Goal: Task Accomplishment & Management: Complete application form

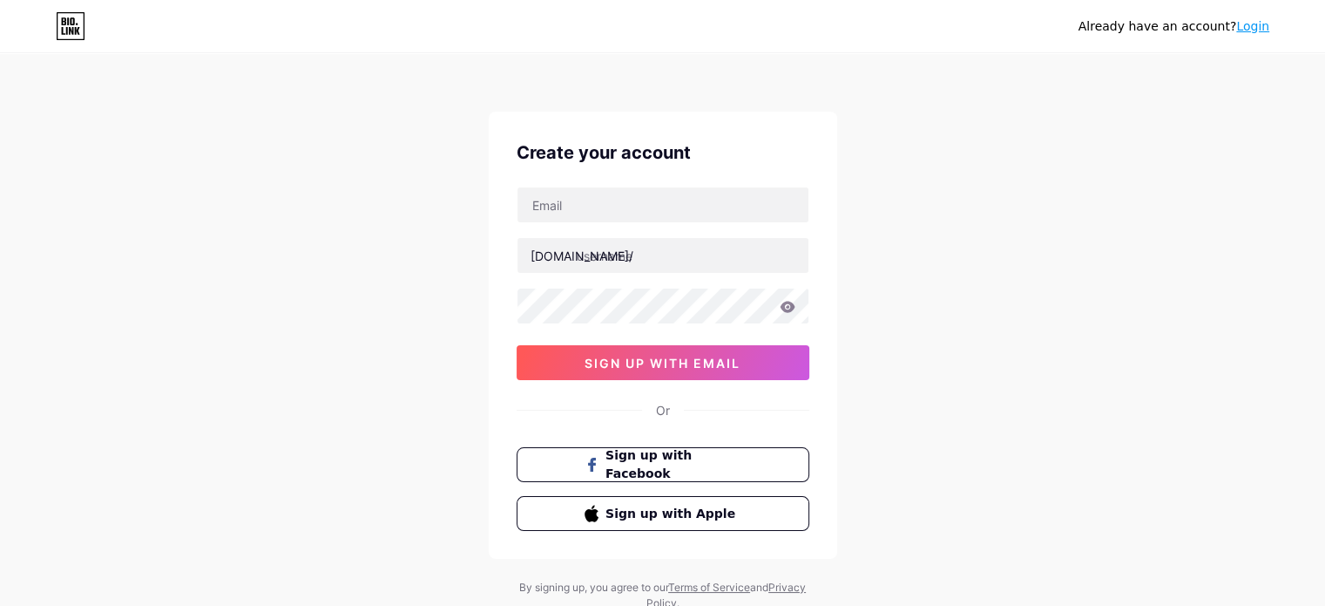
click at [983, 431] on div "Already have an account? Login Create your account [DOMAIN_NAME]/ sign up with …" at bounding box center [662, 333] width 1325 height 667
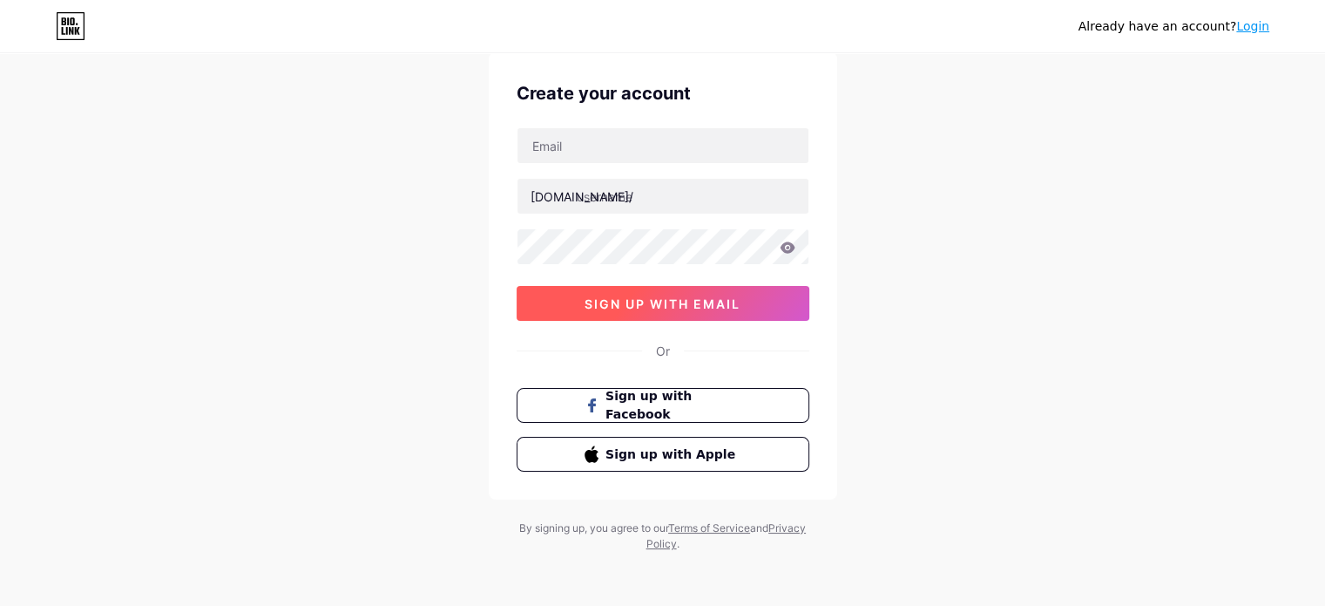
click at [688, 297] on span "sign up with email" at bounding box center [663, 303] width 156 height 15
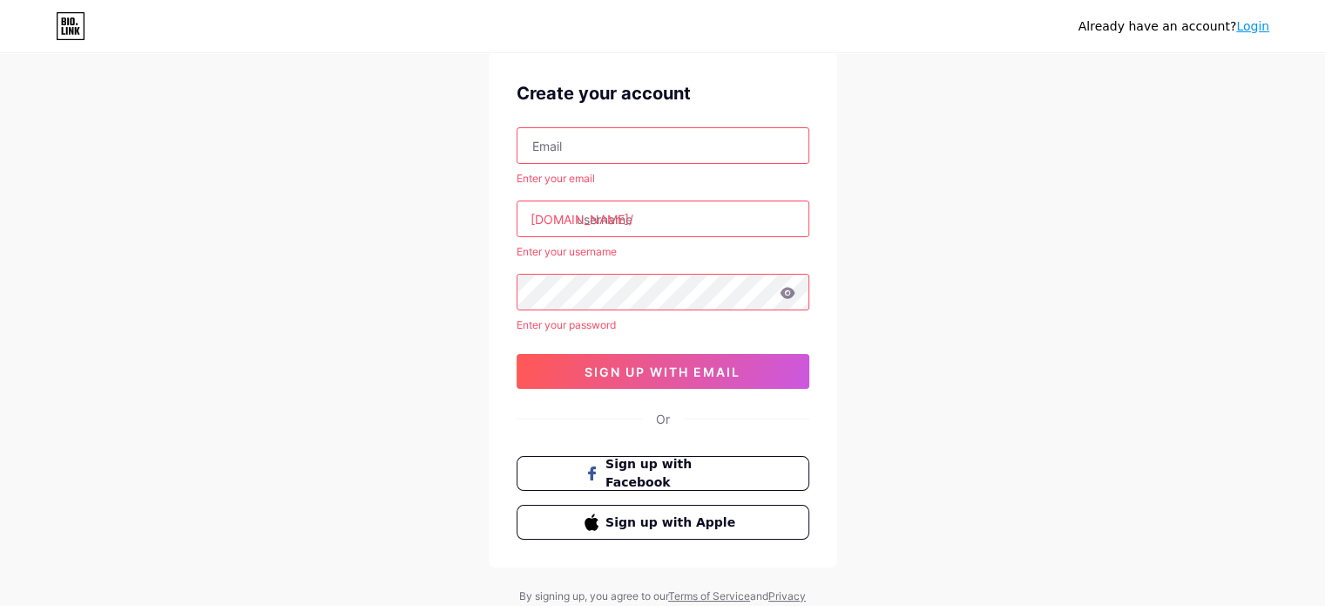
click at [593, 146] on input "text" at bounding box center [663, 145] width 291 height 35
type input "[EMAIL_ADDRESS][DOMAIN_NAME]"
click at [666, 212] on input "text" at bounding box center [663, 218] width 291 height 35
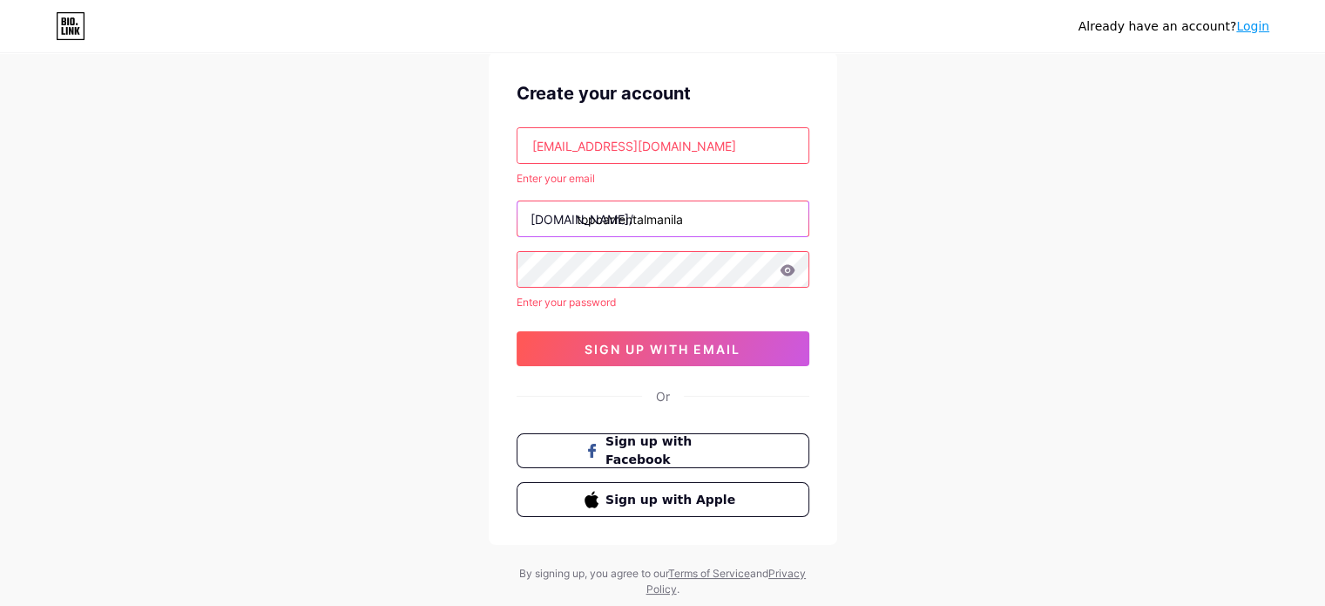
type input "topcarrentalmanila"
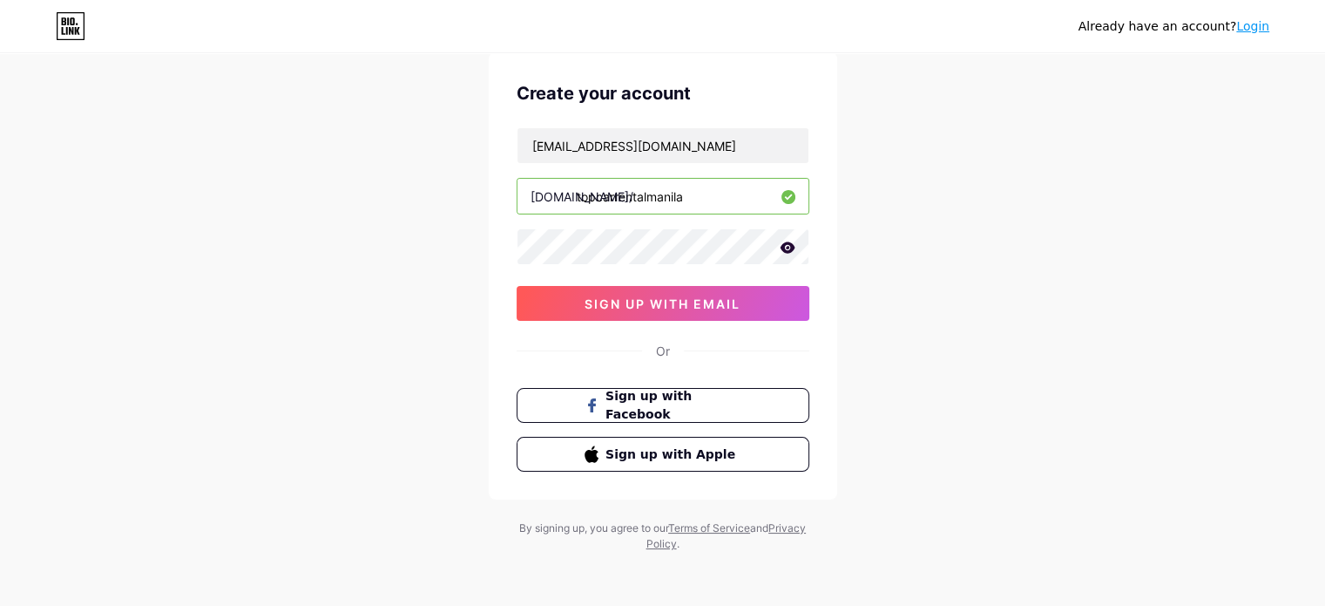
click at [787, 247] on icon at bounding box center [787, 246] width 15 height 11
click at [1209, 331] on div "Already have an account? Login Create your account [EMAIL_ADDRESS][DOMAIN_NAME]…" at bounding box center [662, 274] width 1325 height 667
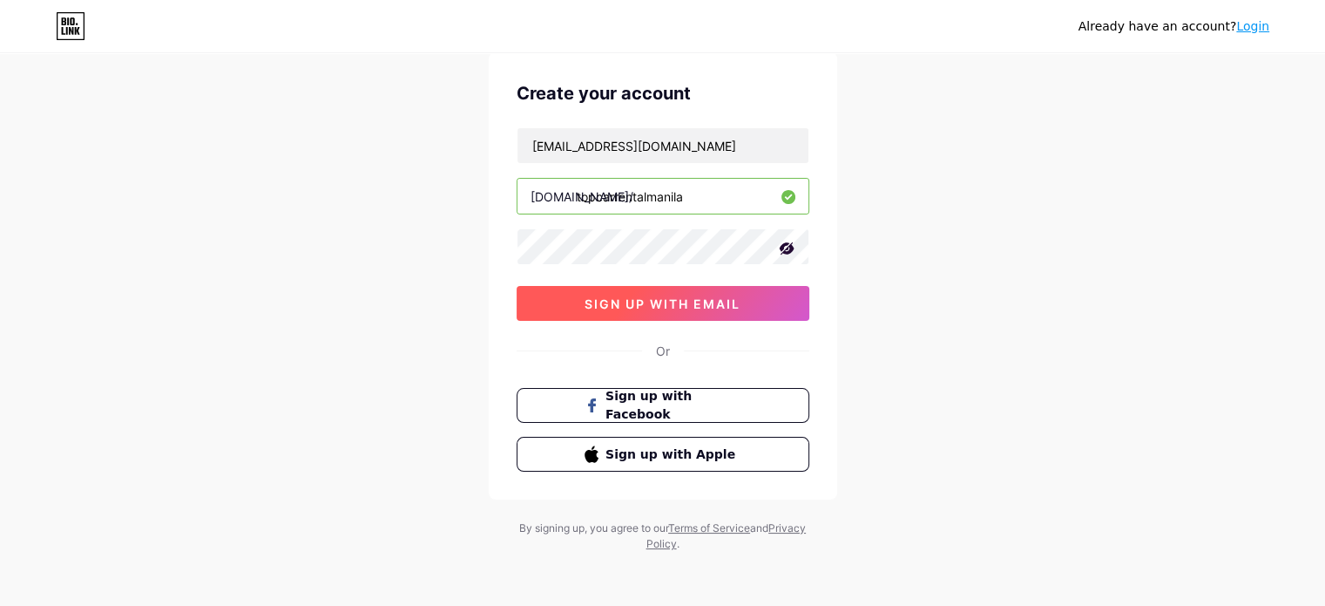
click at [725, 299] on span "sign up with email" at bounding box center [663, 303] width 156 height 15
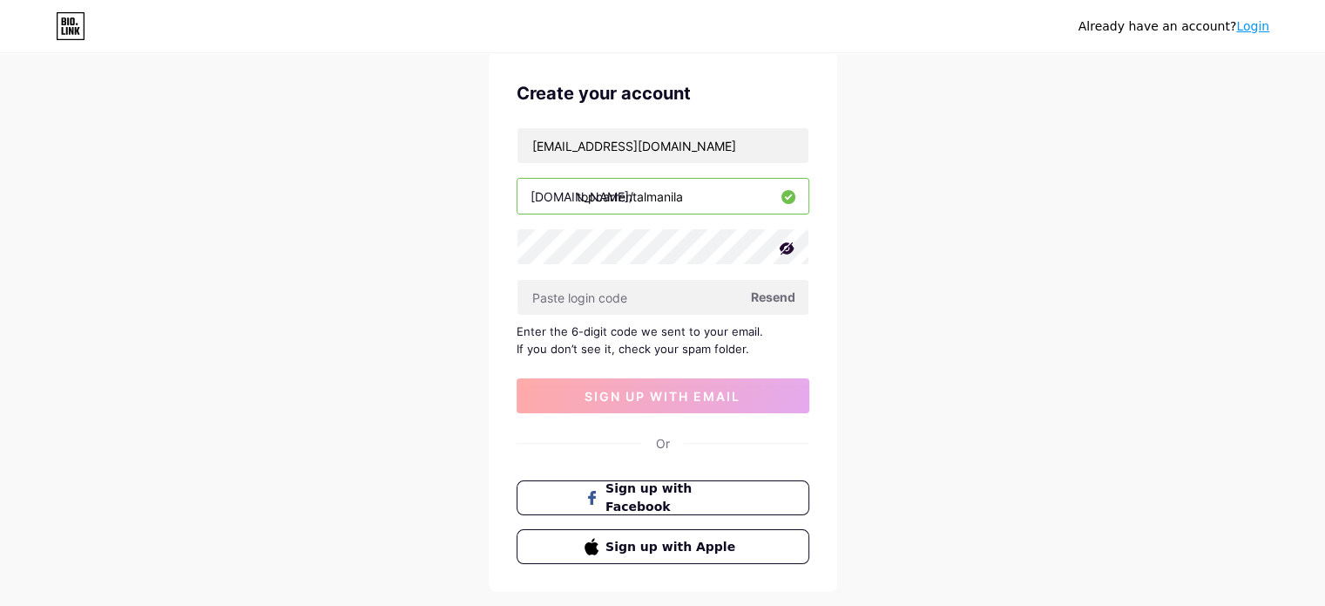
click at [769, 288] on span "Resend" at bounding box center [773, 297] width 44 height 18
paste input "942653"
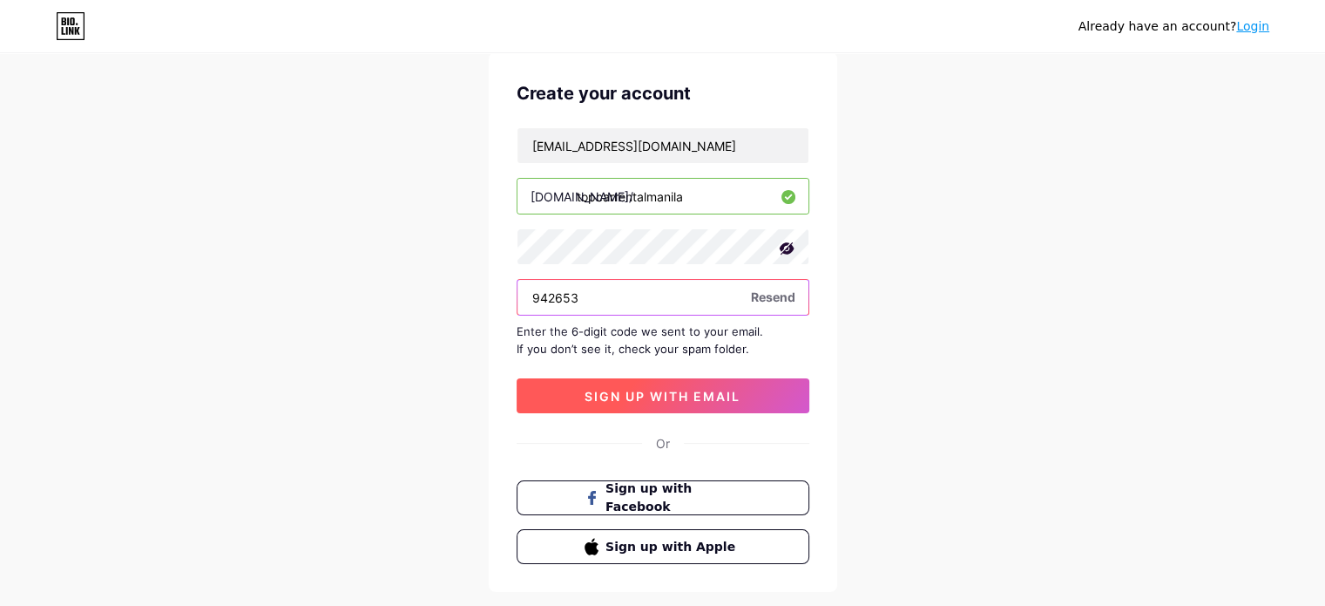
type input "942653"
click at [649, 390] on span "sign up with email" at bounding box center [663, 396] width 156 height 15
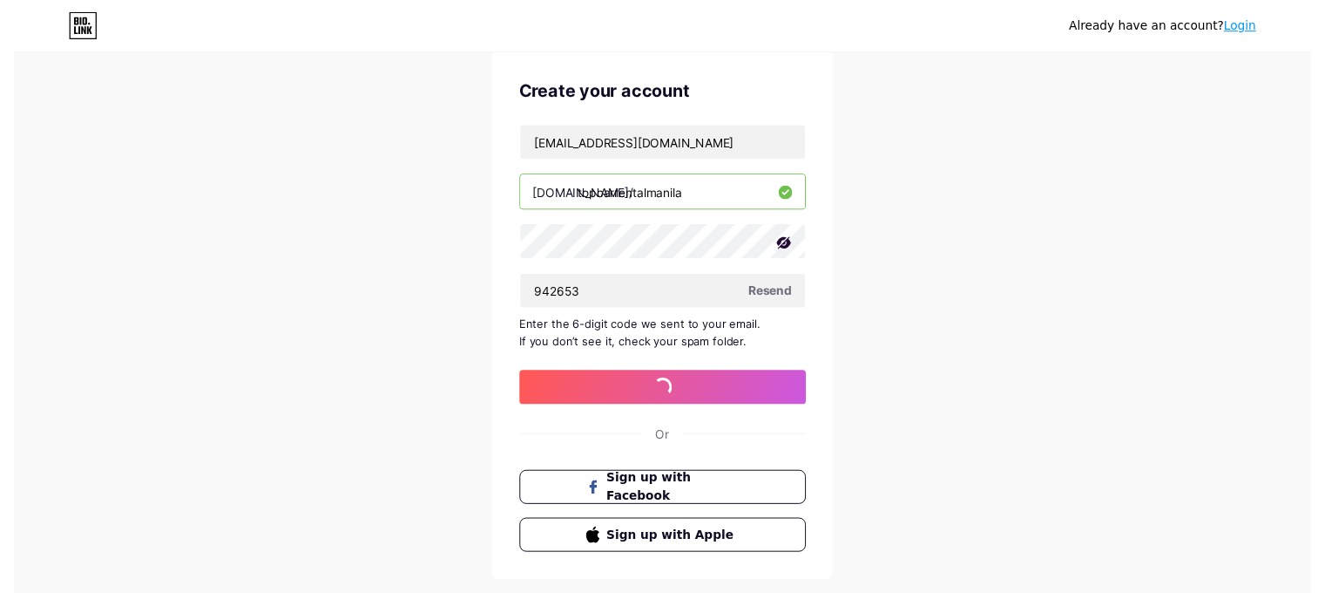
scroll to position [0, 0]
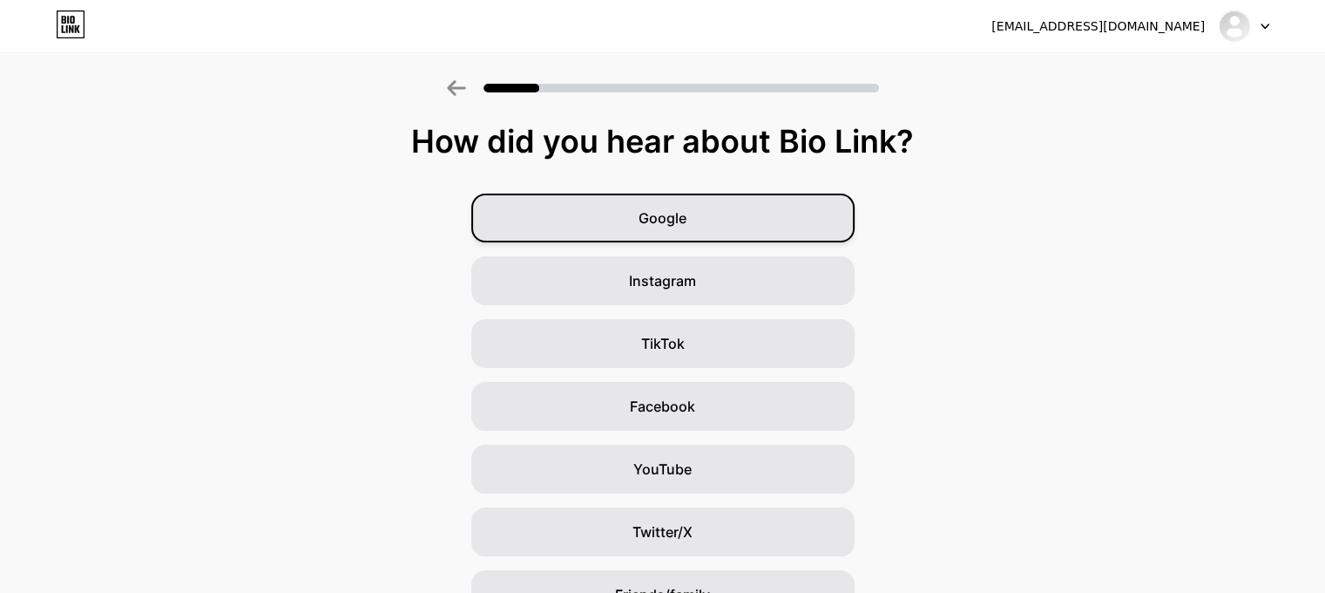
click at [674, 200] on div "Google" at bounding box center [662, 217] width 383 height 49
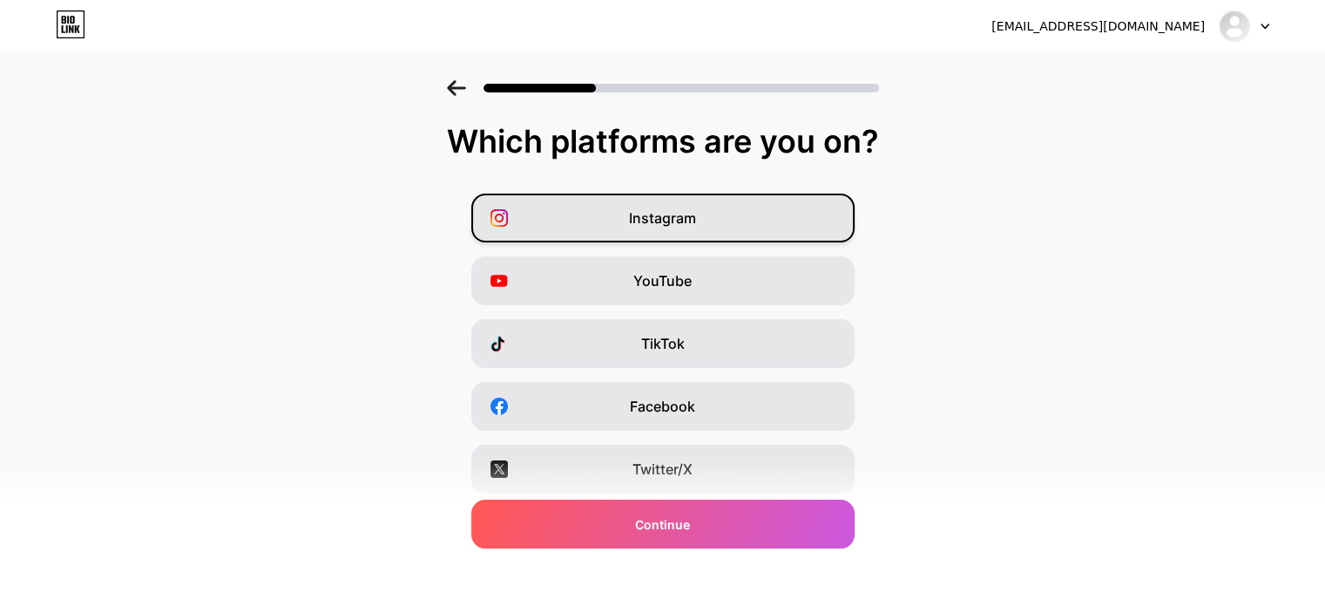
click at [660, 233] on div "Instagram" at bounding box center [662, 217] width 383 height 49
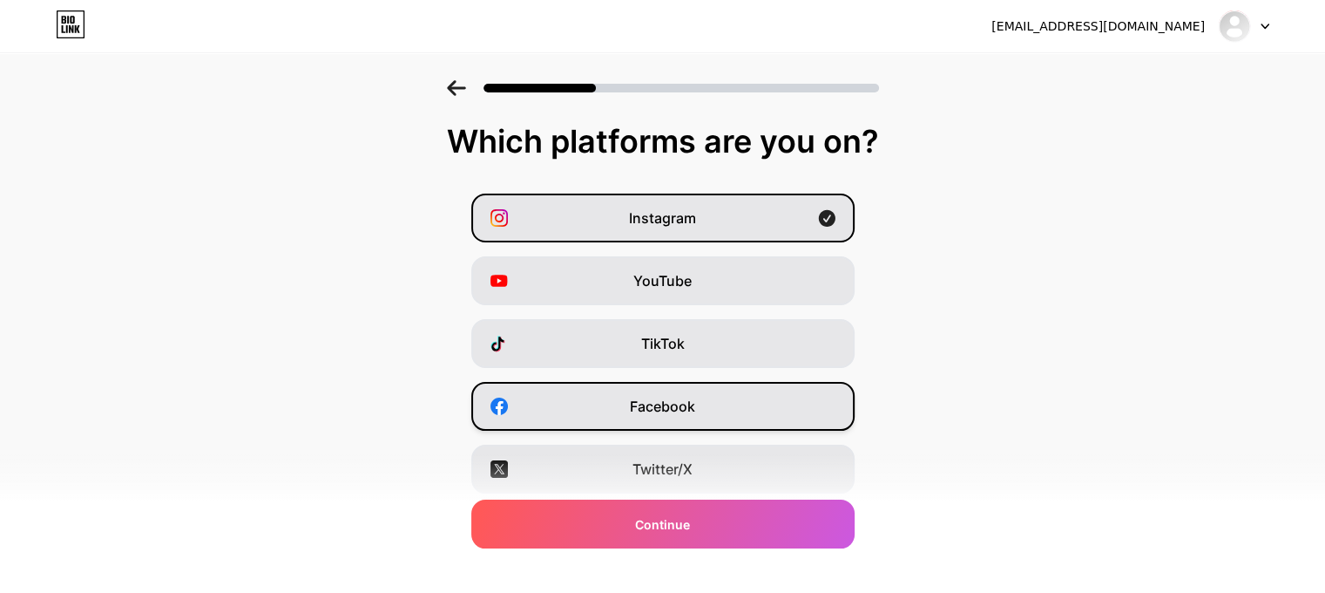
click at [667, 403] on span "Facebook" at bounding box center [662, 406] width 65 height 21
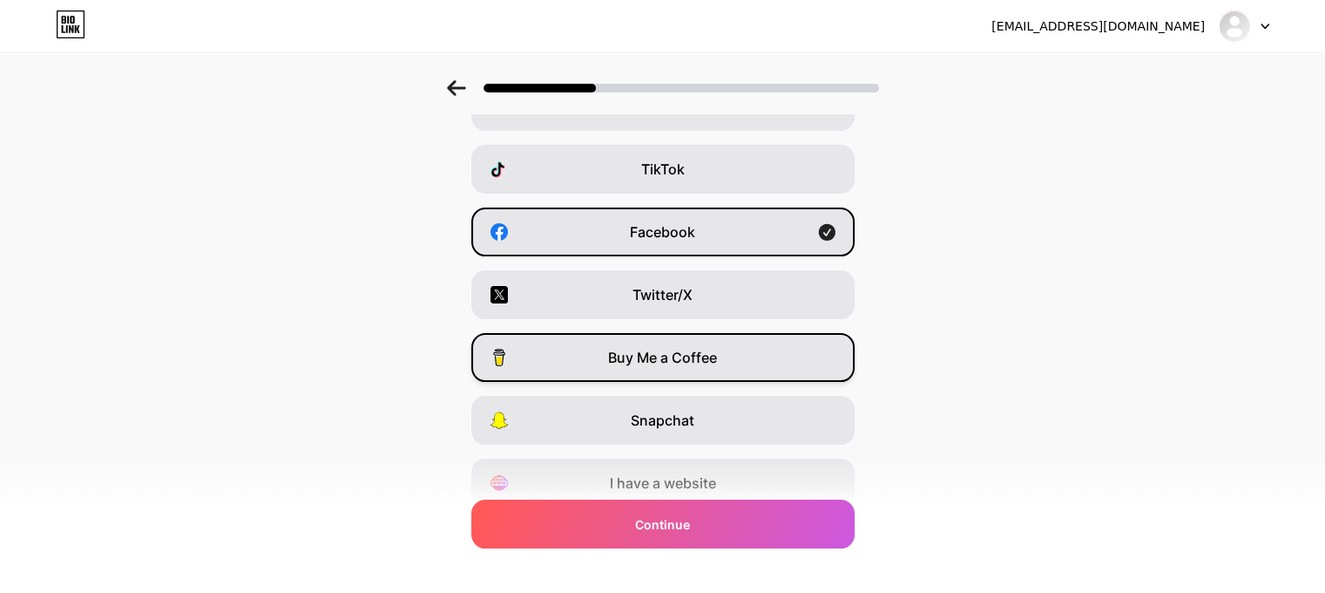
scroll to position [246, 0]
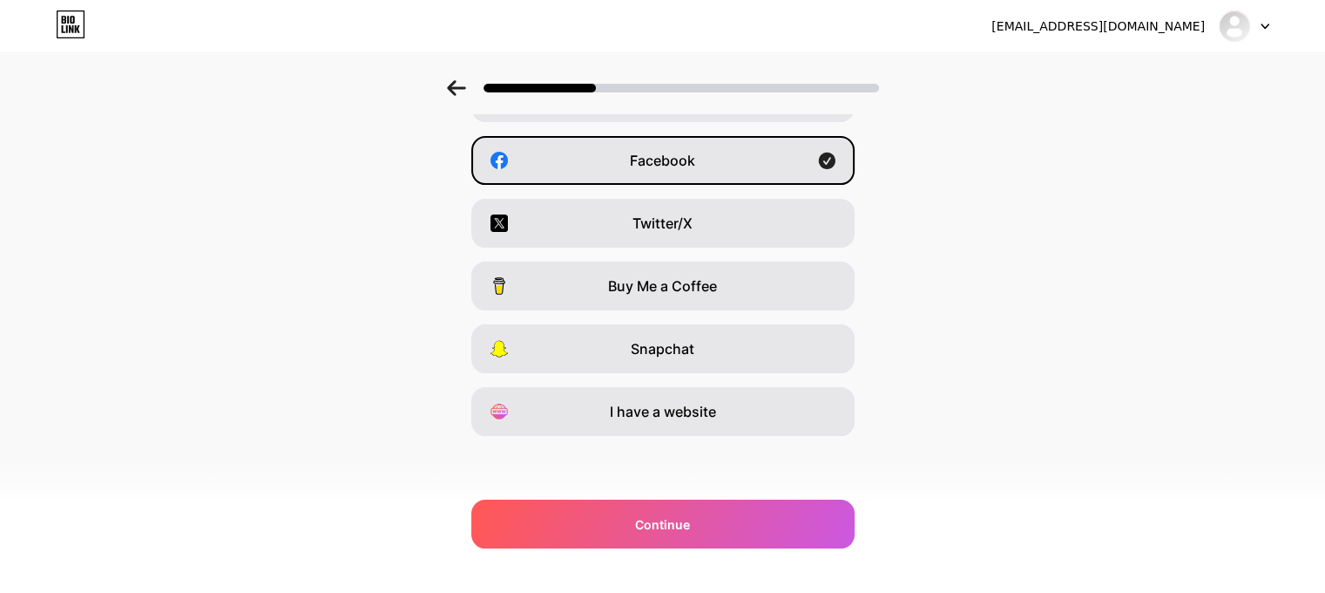
drag, startPoint x: 686, startPoint y: 410, endPoint x: 705, endPoint y: 480, distance: 73.1
click at [686, 408] on span "I have a website" at bounding box center [663, 411] width 106 height 21
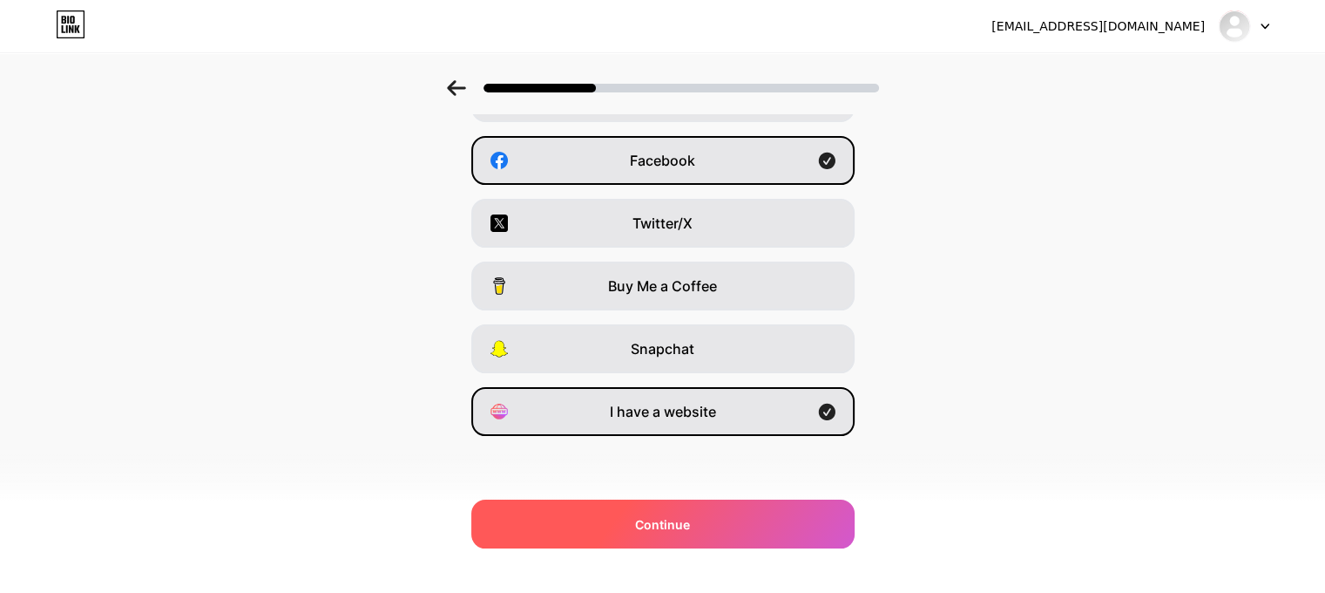
click at [753, 540] on div "Continue" at bounding box center [662, 523] width 383 height 49
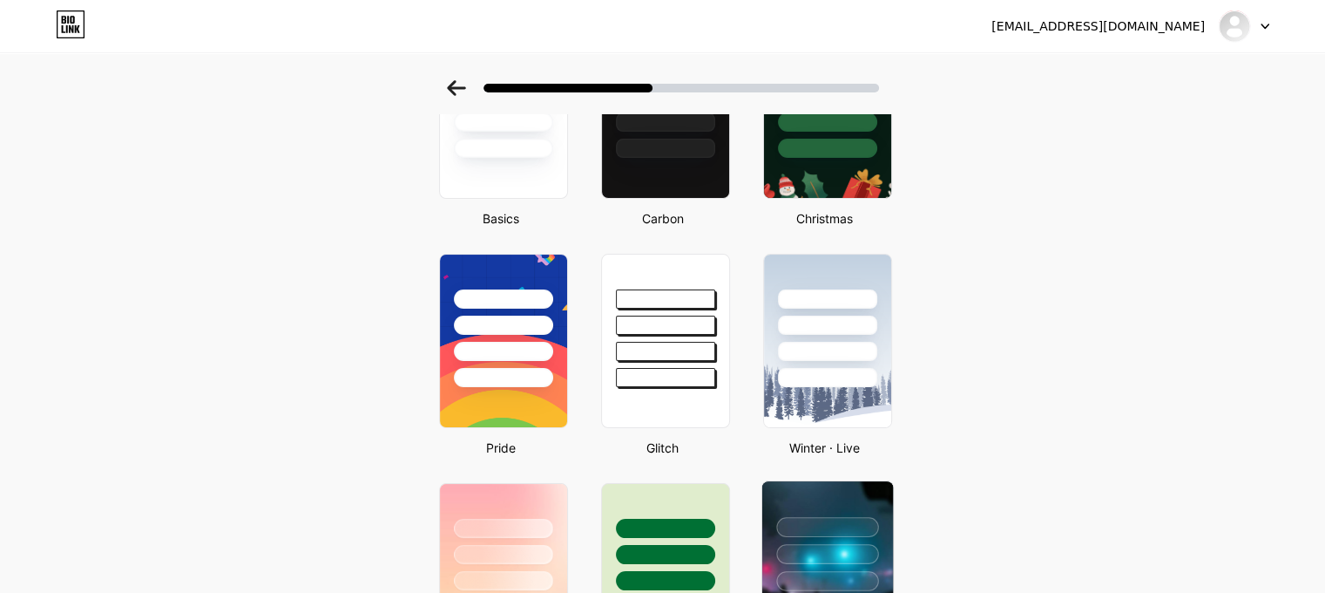
scroll to position [436, 0]
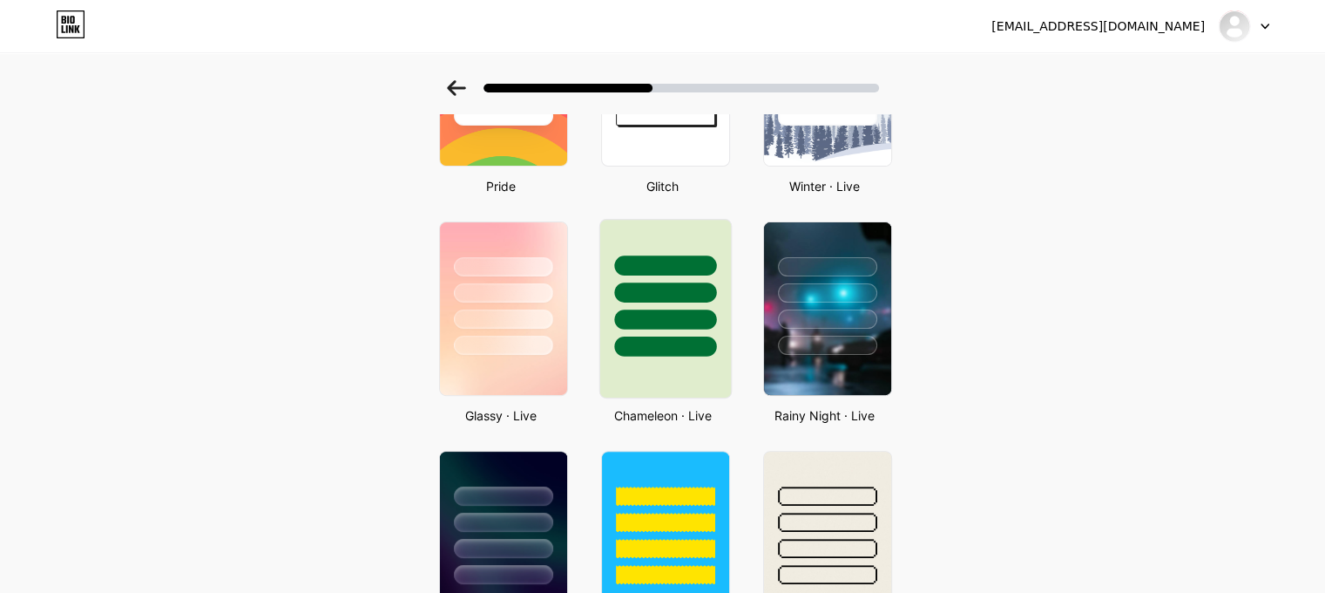
click at [701, 362] on div at bounding box center [665, 309] width 132 height 180
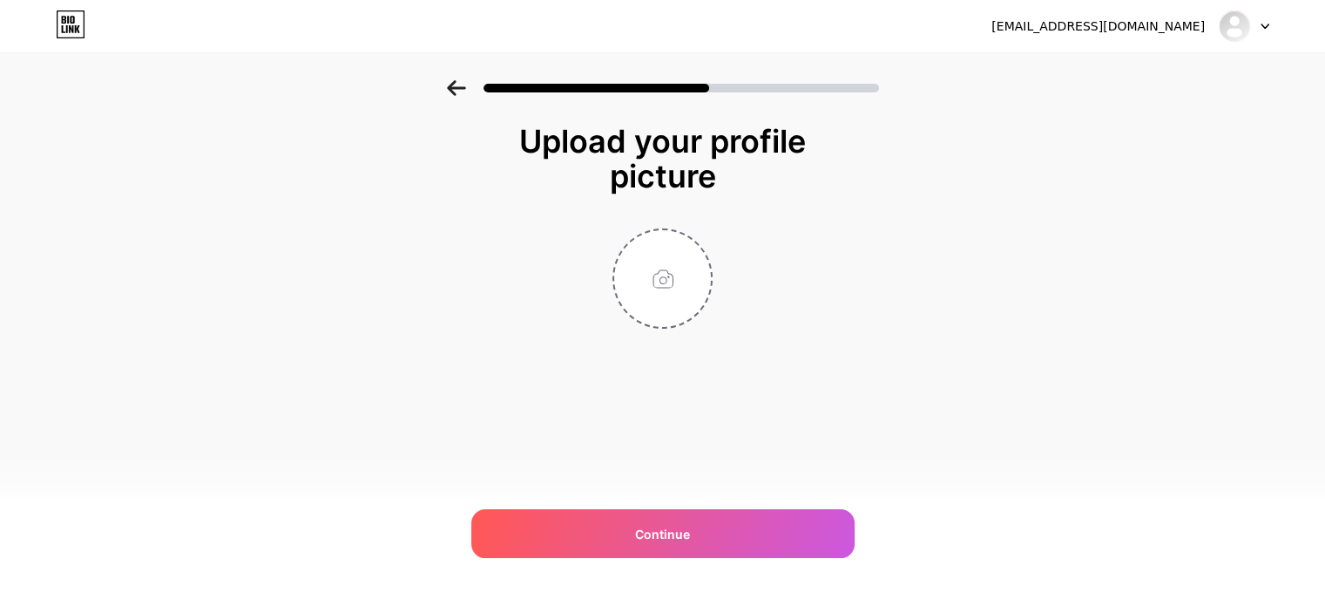
scroll to position [0, 0]
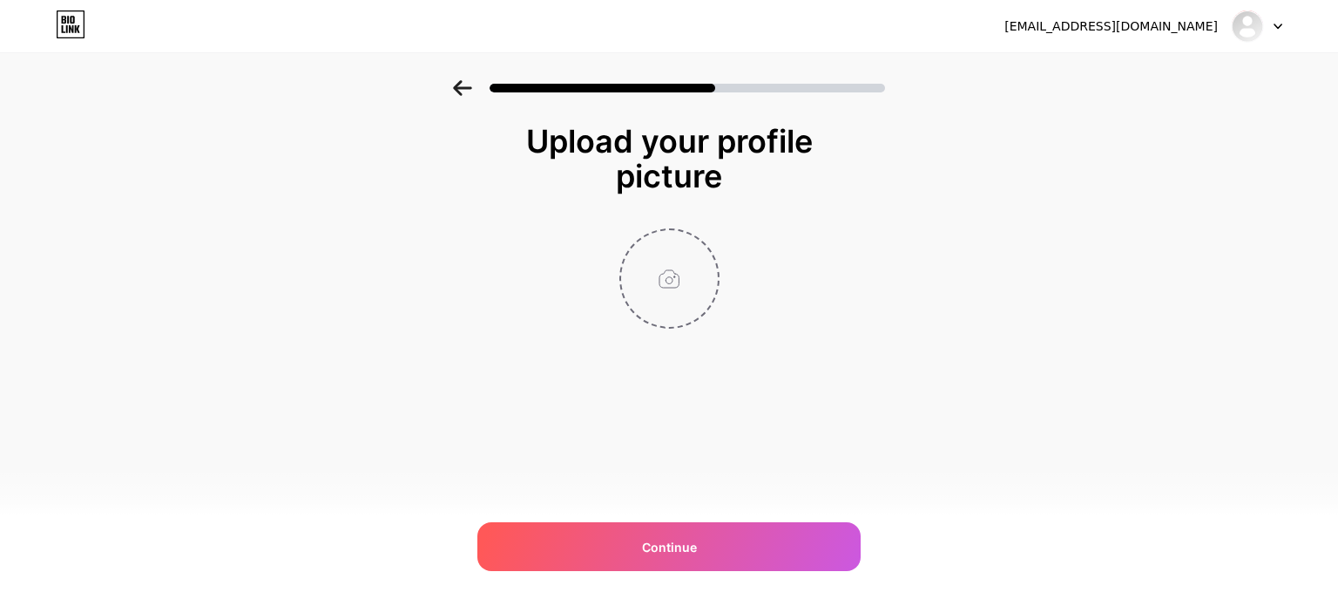
click at [675, 309] on input "file" at bounding box center [669, 278] width 97 height 97
type input "C:\fakepath\Top Car Rental Logo.png"
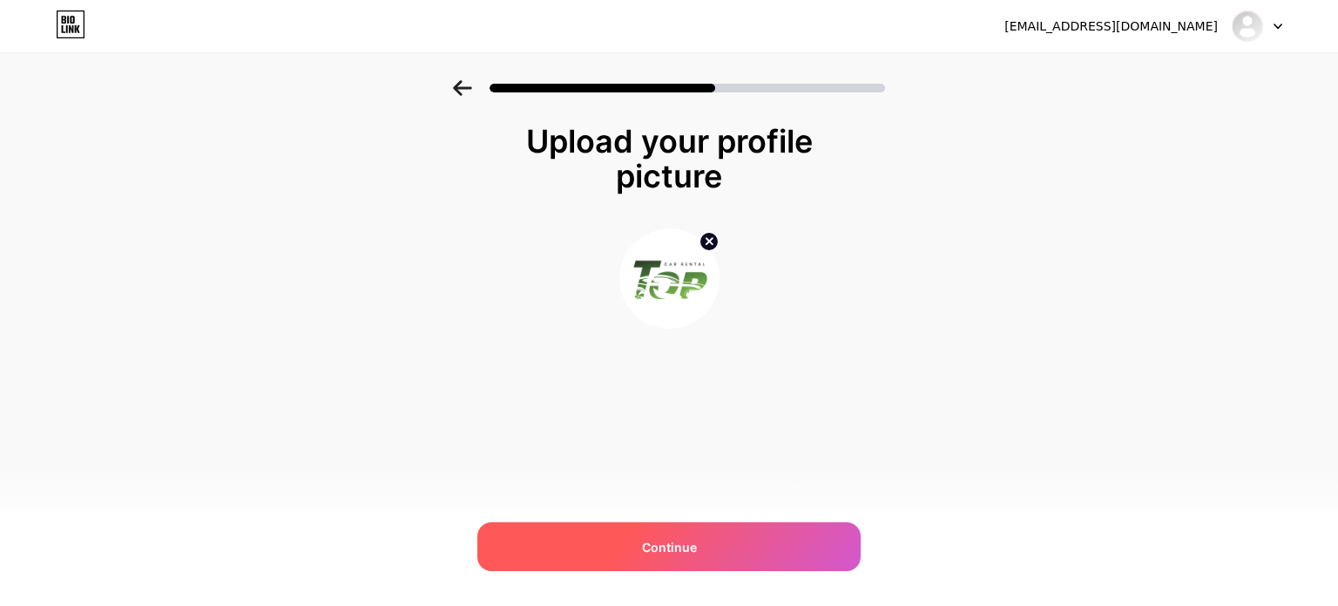
click at [688, 548] on span "Continue" at bounding box center [669, 547] width 55 height 18
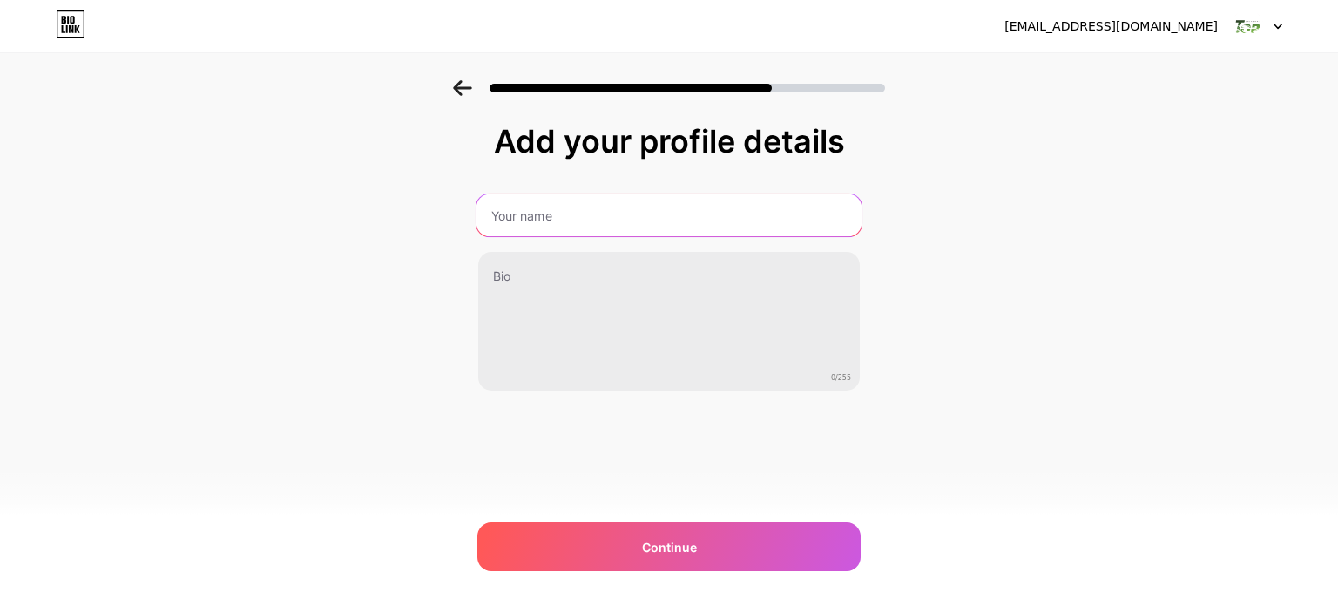
click at [617, 203] on input "text" at bounding box center [669, 215] width 385 height 42
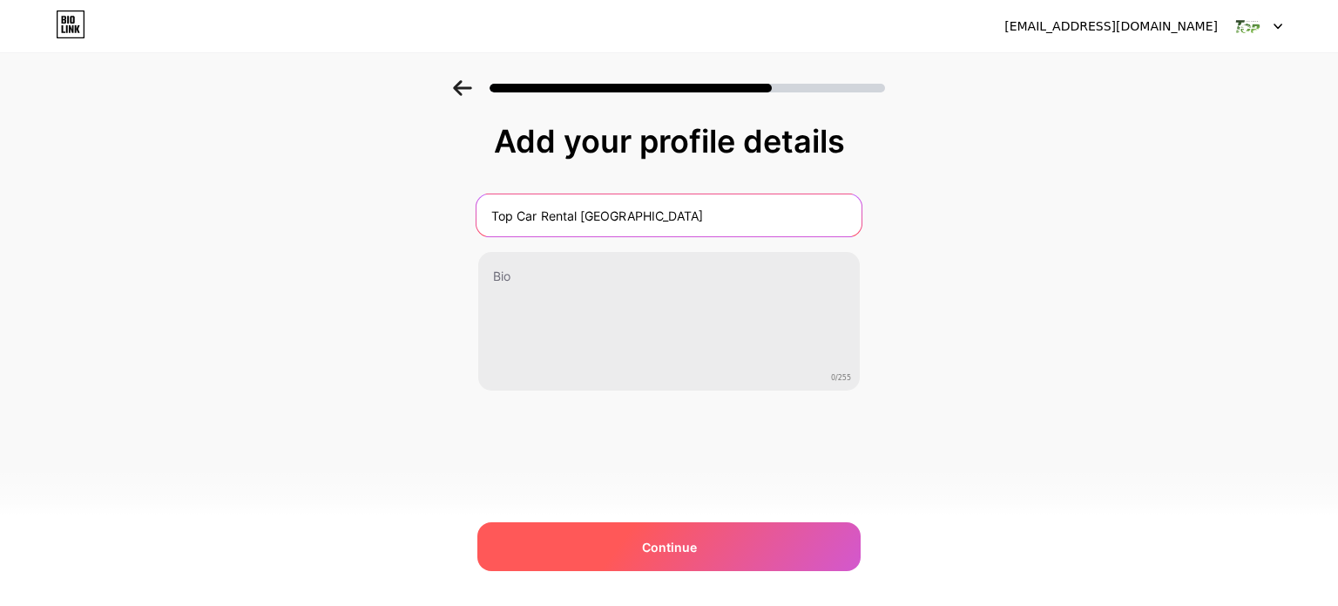
type input "Top Car Rental [GEOGRAPHIC_DATA]"
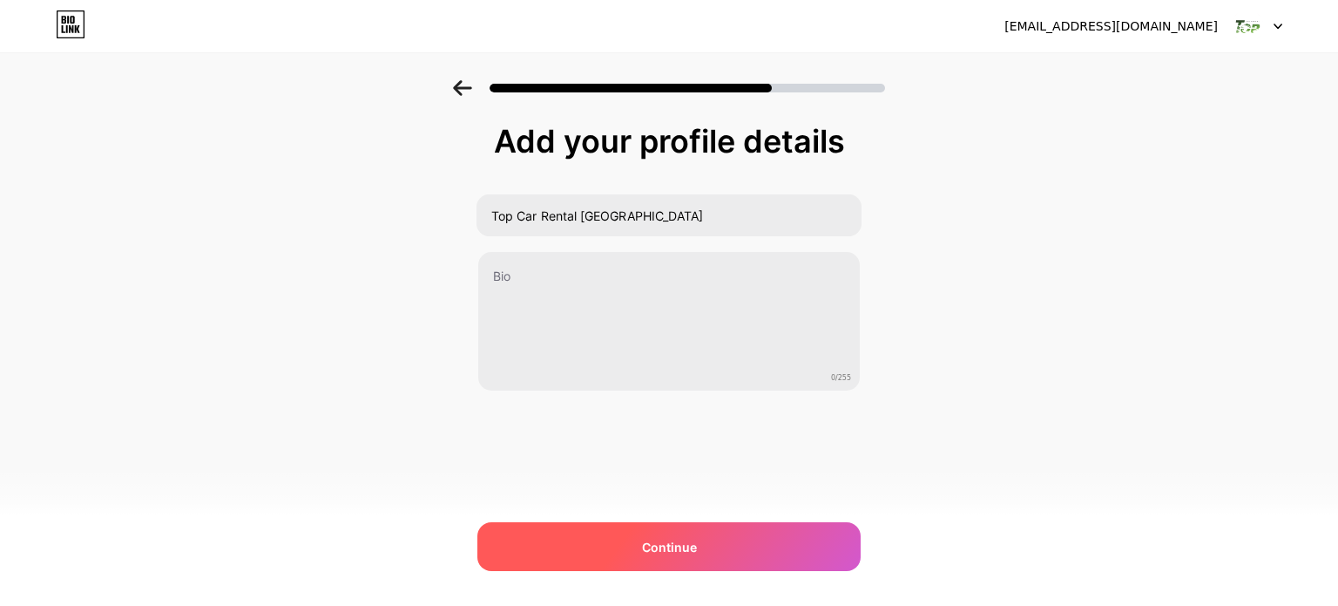
click at [775, 534] on div "Continue" at bounding box center [669, 546] width 383 height 49
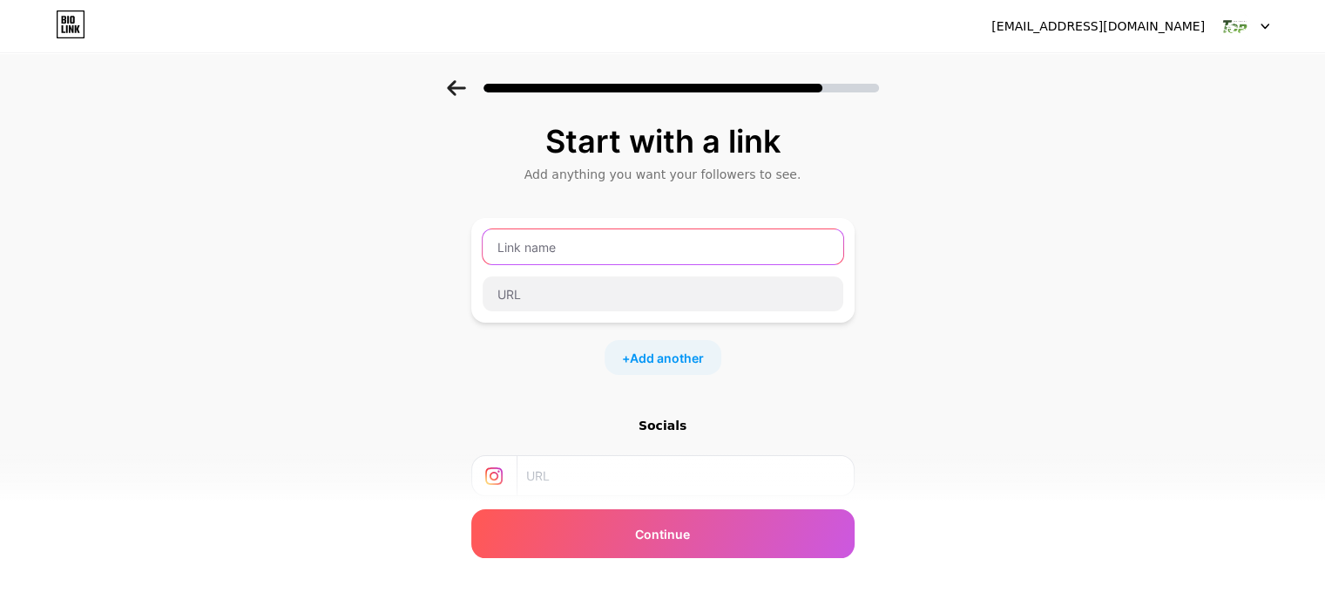
click at [660, 251] on input "text" at bounding box center [663, 246] width 361 height 35
type input "topcarre"
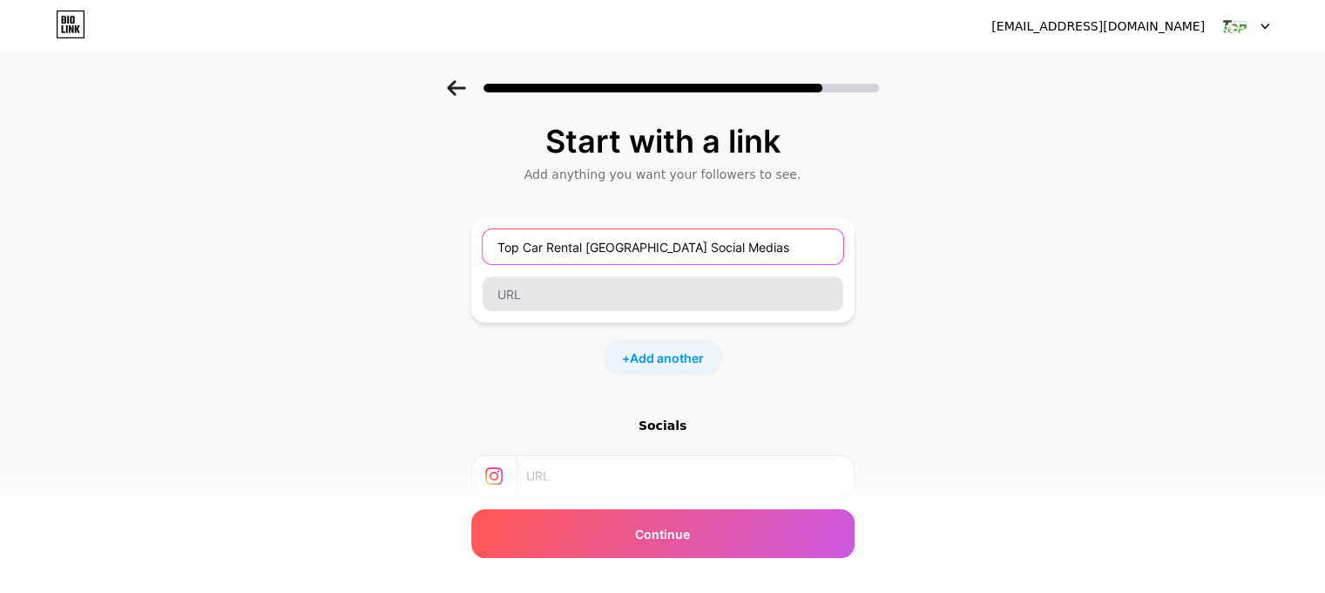
type input "Top Car Rental [GEOGRAPHIC_DATA] Social Medias"
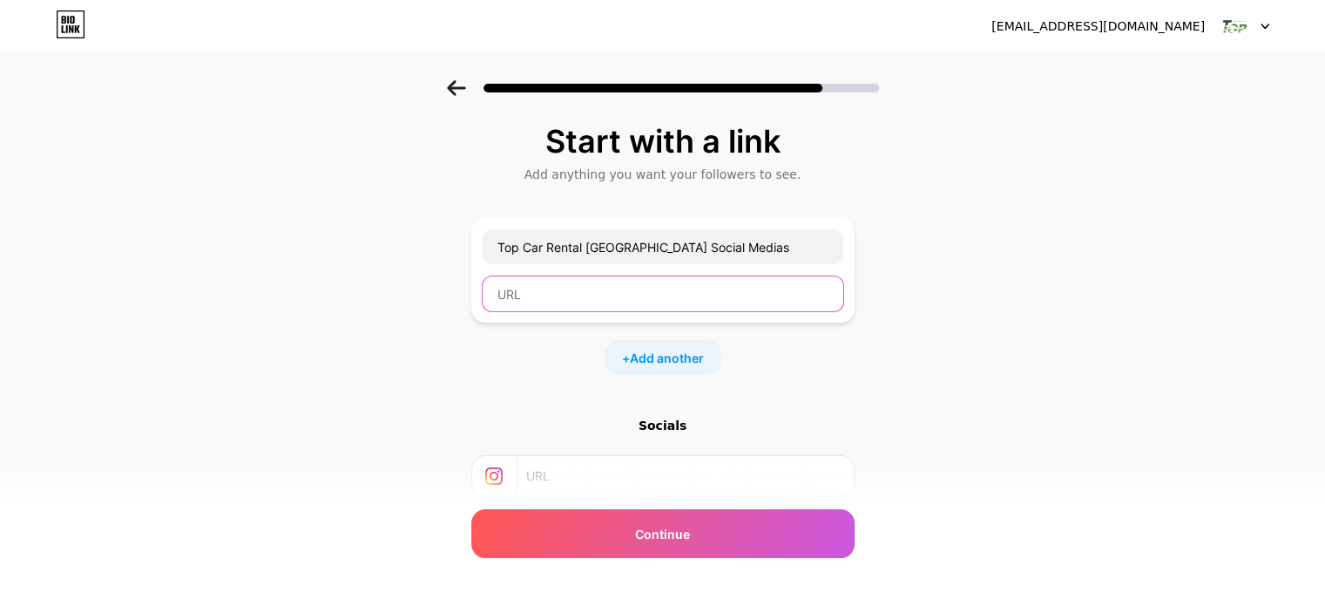
click at [704, 291] on input "text" at bounding box center [663, 293] width 361 height 35
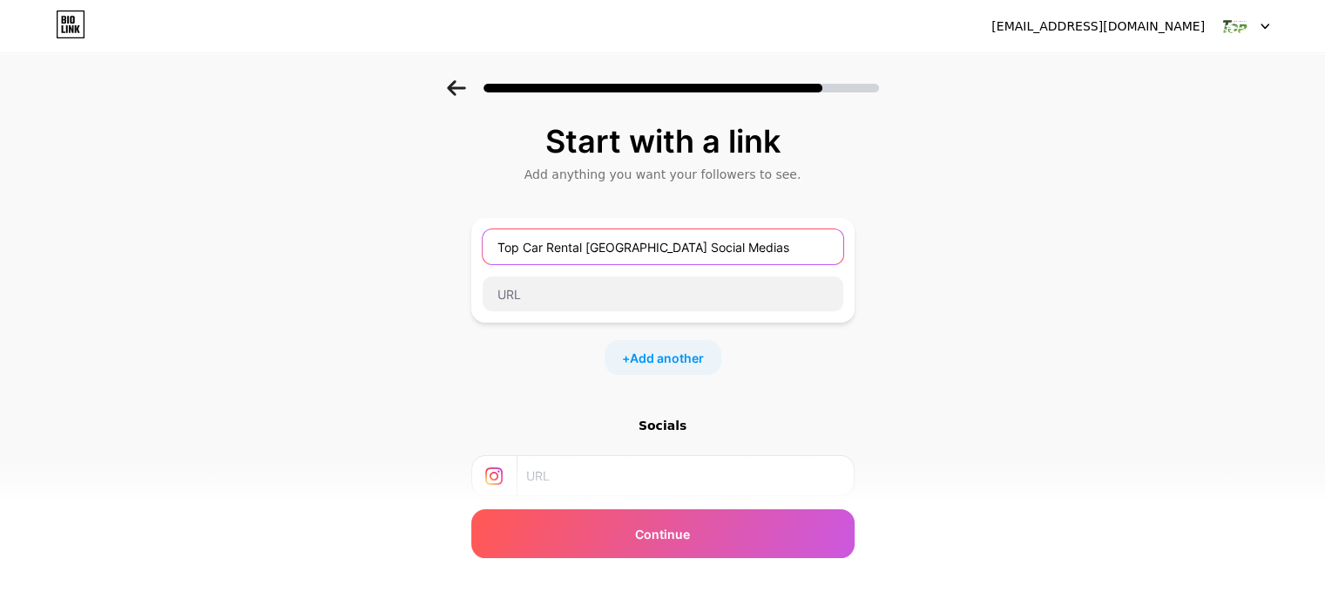
drag, startPoint x: 742, startPoint y: 245, endPoint x: 823, endPoint y: 261, distance: 81.9
click at [742, 245] on input "Top Car Rental [GEOGRAPHIC_DATA] Social Medias" at bounding box center [663, 246] width 361 height 35
click at [1020, 388] on div "Start with a link Add anything you want your followers to see. Top Car Rental […" at bounding box center [662, 386] width 1325 height 613
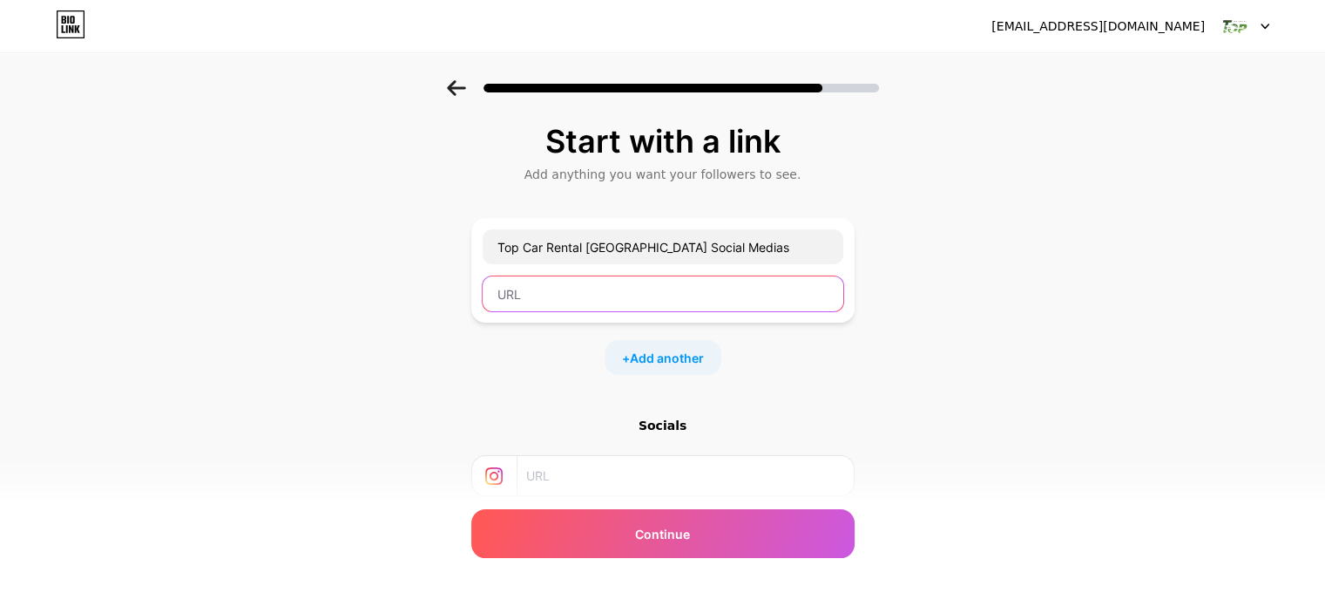
click at [586, 298] on input "text" at bounding box center [663, 293] width 361 height 35
click at [896, 246] on div "Start with a link Add anything you want your followers to see. Top Car Rental […" at bounding box center [662, 386] width 1325 height 613
